Goal: Transaction & Acquisition: Book appointment/travel/reservation

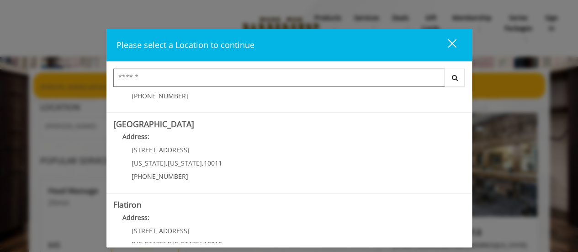
scroll to position [141, 0]
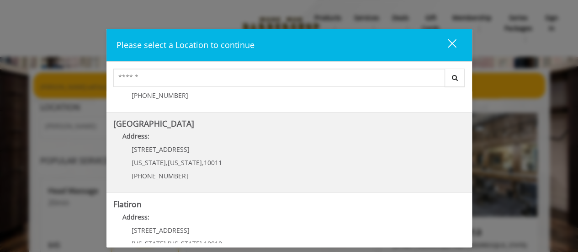
click at [354, 153] on Street "Chelsea 15th Street Address: 267 W 15th St New York , New York , 10011 (646) 85…" at bounding box center [289, 152] width 352 height 67
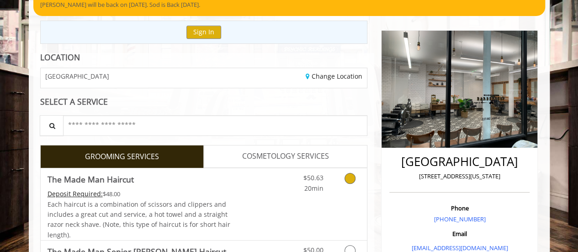
scroll to position [142, 0]
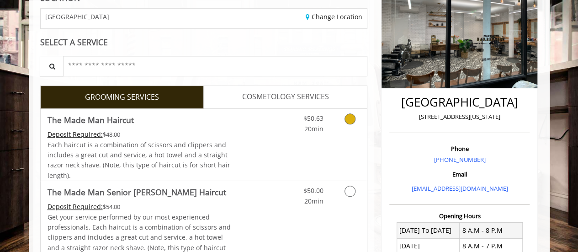
click at [262, 157] on link "Discounted Price" at bounding box center [258, 145] width 54 height 72
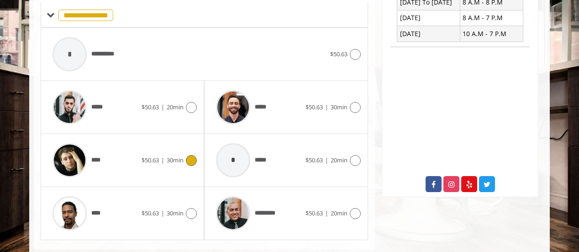
scroll to position [386, 0]
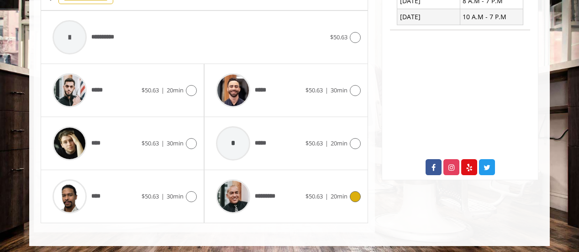
click at [281, 192] on span "*********" at bounding box center [268, 196] width 27 height 10
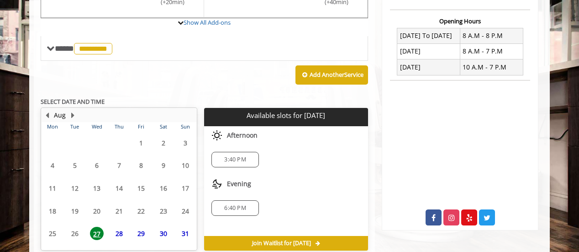
scroll to position [370, 0]
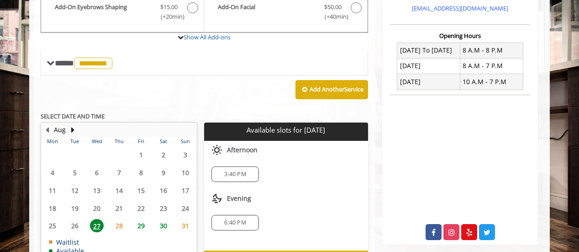
scroll to position [324, 0]
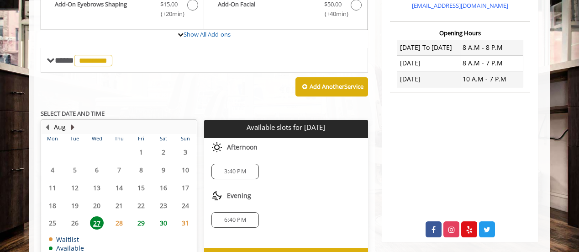
click at [71, 126] on button "Next Month" at bounding box center [72, 127] width 7 height 10
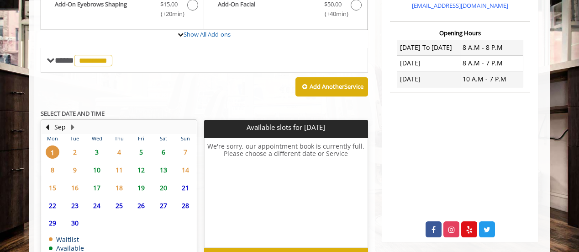
click at [163, 145] on span "6" at bounding box center [164, 151] width 14 height 13
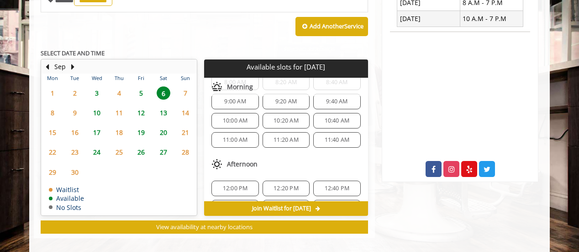
scroll to position [0, 0]
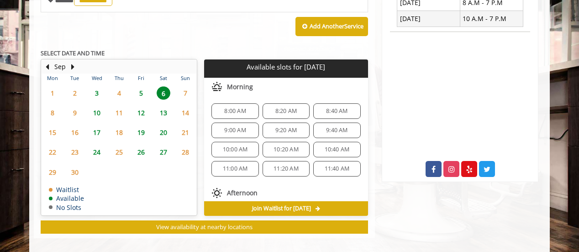
click at [181, 90] on span "7" at bounding box center [186, 92] width 14 height 13
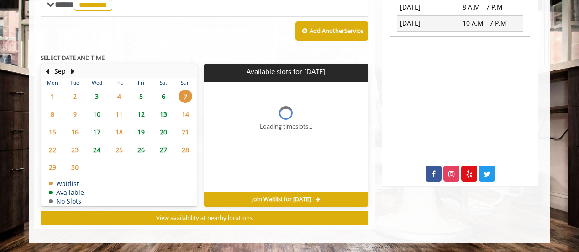
scroll to position [377, 0]
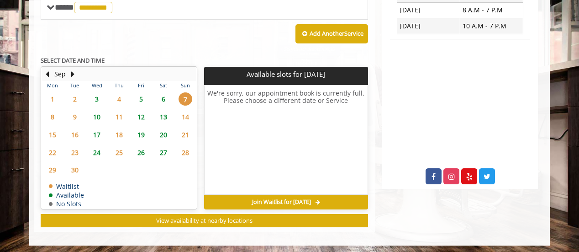
click at [162, 92] on span "6" at bounding box center [164, 98] width 14 height 13
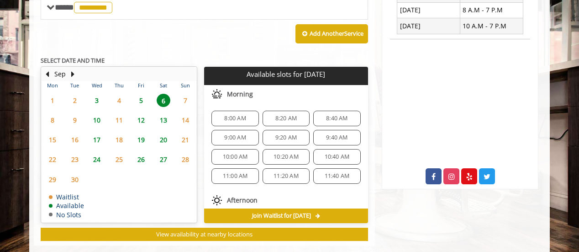
scroll to position [391, 0]
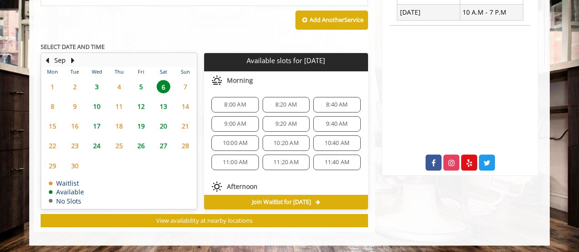
click at [234, 139] on span "10:00 AM" at bounding box center [235, 142] width 25 height 7
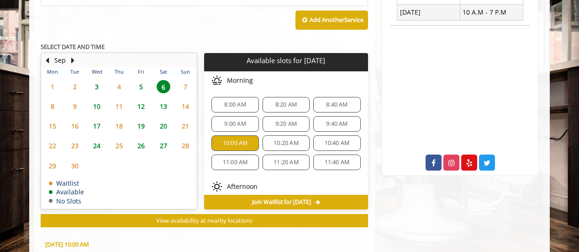
scroll to position [555, 0]
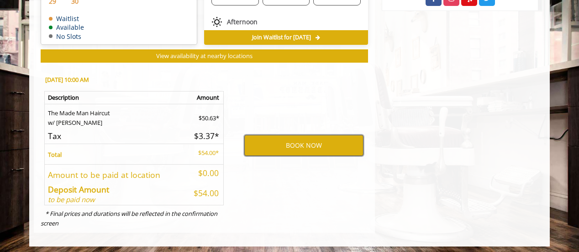
click at [295, 142] on button "BOOK NOW" at bounding box center [303, 145] width 119 height 21
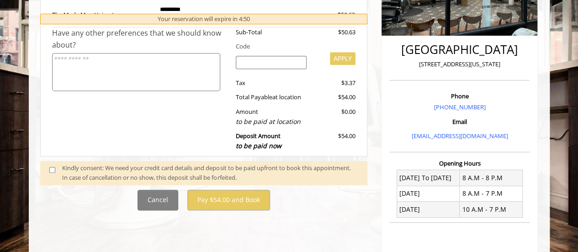
scroll to position [195, 0]
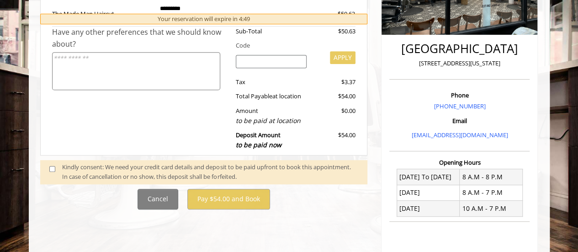
click at [171, 176] on div "Kindly consent: We need your credit card details and deposit to be paid upfront…" at bounding box center [210, 171] width 296 height 19
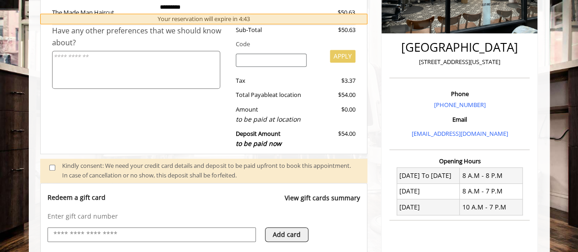
scroll to position [257, 0]
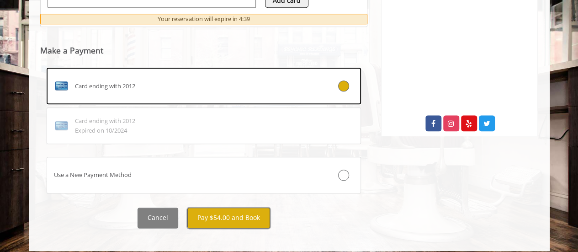
click at [253, 217] on button "Pay $54.00 and Book" at bounding box center [228, 217] width 83 height 21
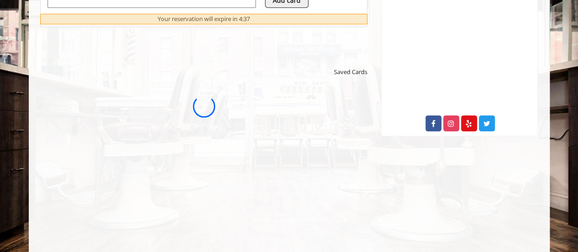
scroll to position [0, 0]
